Goal: Information Seeking & Learning: Find specific fact

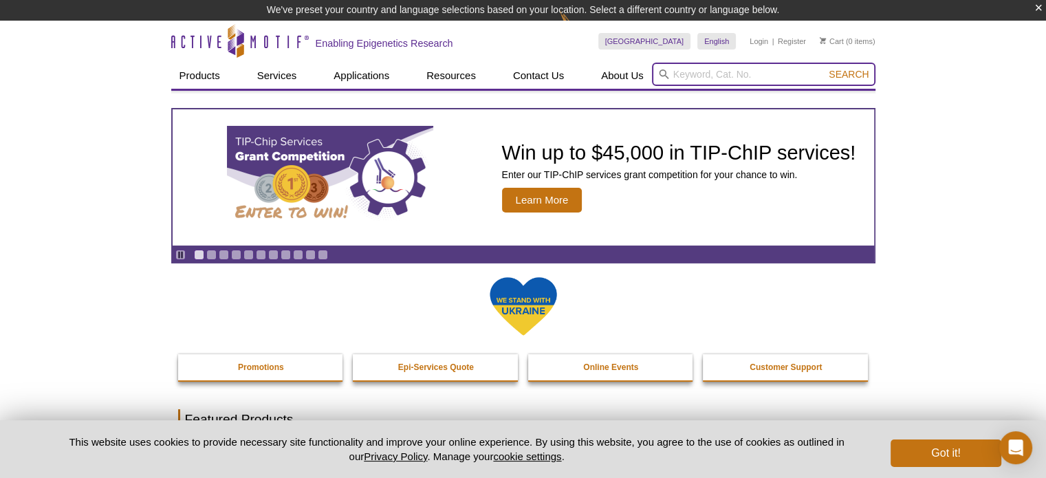
click at [747, 72] on input "search" at bounding box center [763, 74] width 223 height 23
paste input "39623"
type input "39623"
click at [824, 68] on button "Search" at bounding box center [848, 74] width 48 height 12
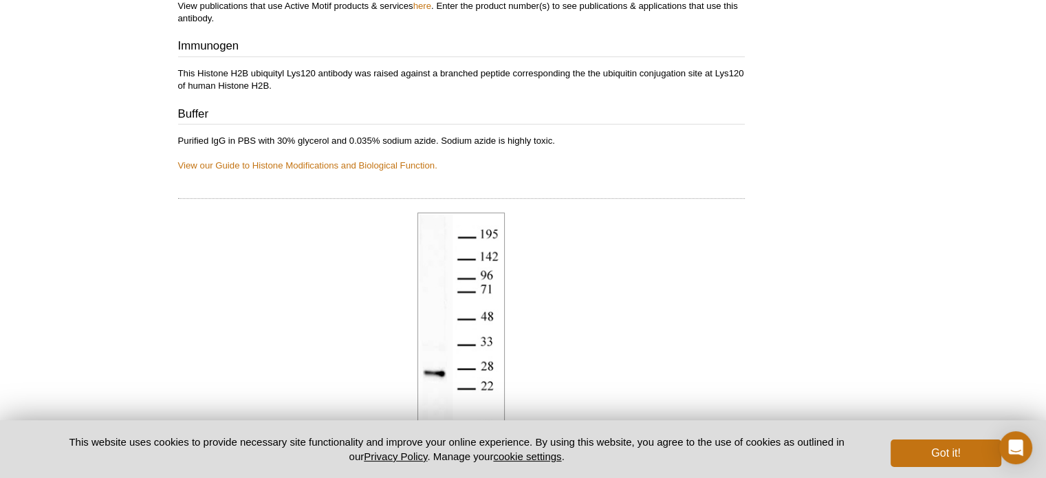
scroll to position [503, 0]
